Goal: Navigation & Orientation: Find specific page/section

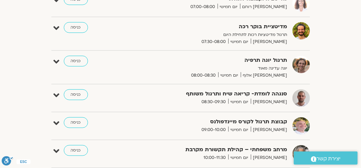
scroll to position [168, 0]
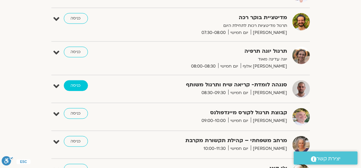
click at [76, 88] on link "כניסה" at bounding box center [76, 85] width 24 height 11
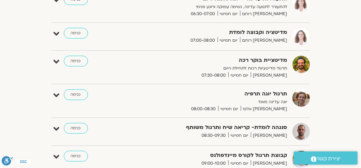
scroll to position [159, 0]
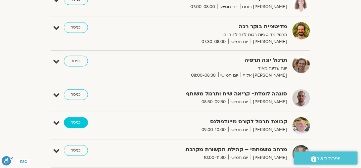
click at [78, 123] on link "כניסה" at bounding box center [76, 122] width 24 height 11
